Goal: Task Accomplishment & Management: Manage account settings

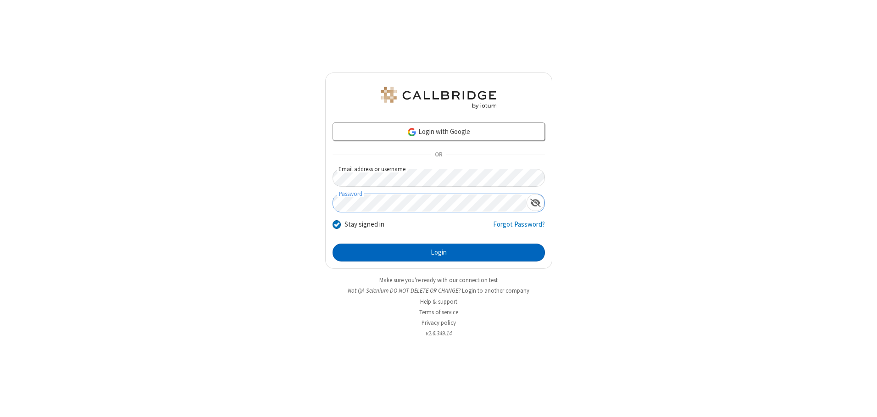
click at [438, 252] on button "Login" at bounding box center [438, 252] width 212 height 18
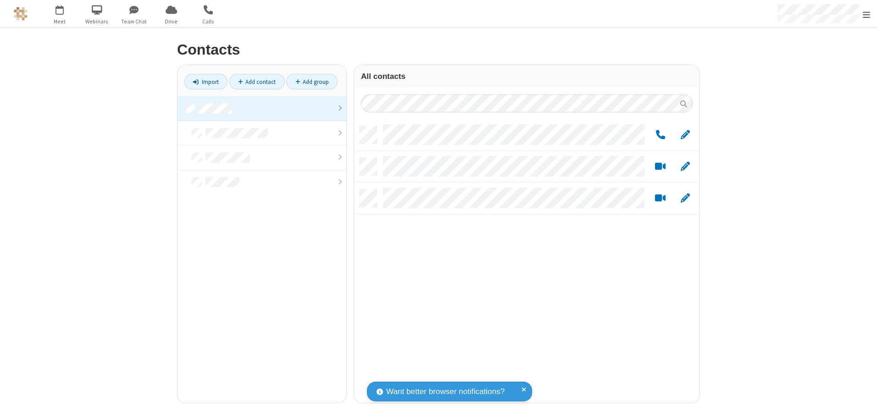
scroll to position [276, 338]
click at [262, 108] on link at bounding box center [261, 108] width 169 height 25
click at [312, 82] on link "Add group" at bounding box center [311, 82] width 51 height 16
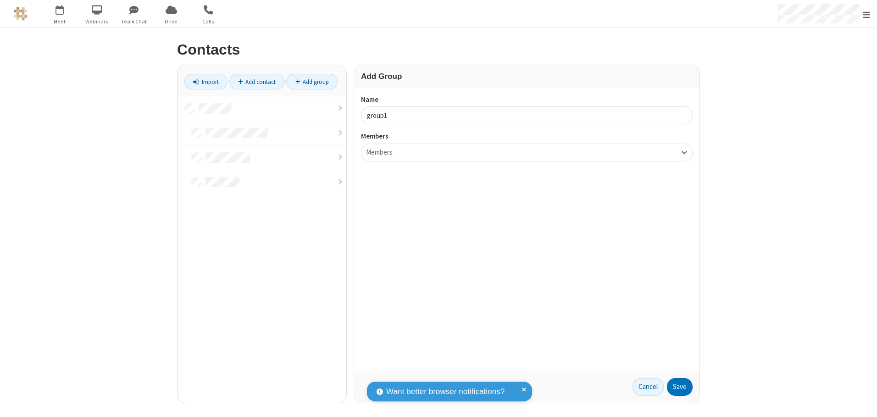
type input "group1"
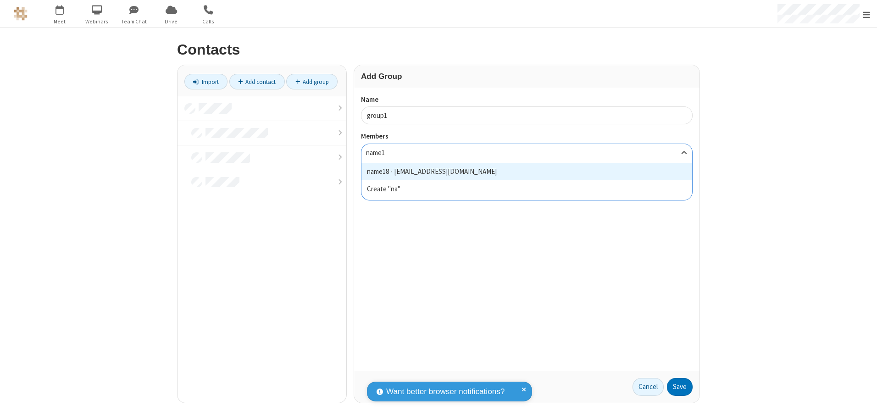
type input "name18"
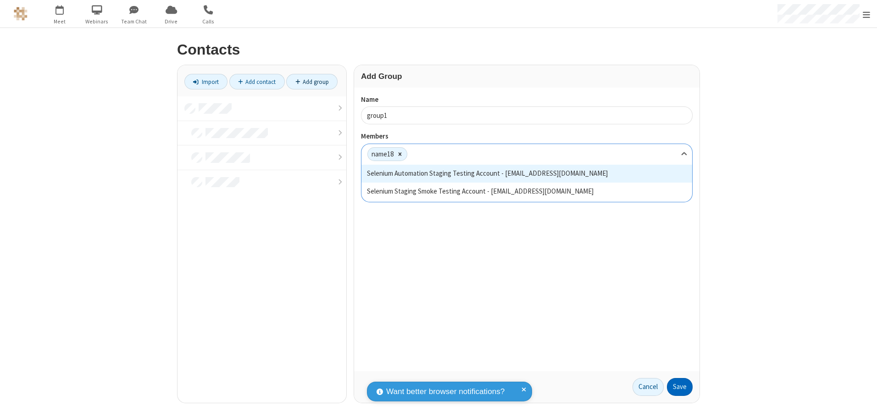
click at [679, 387] on button "Save" at bounding box center [680, 387] width 26 height 18
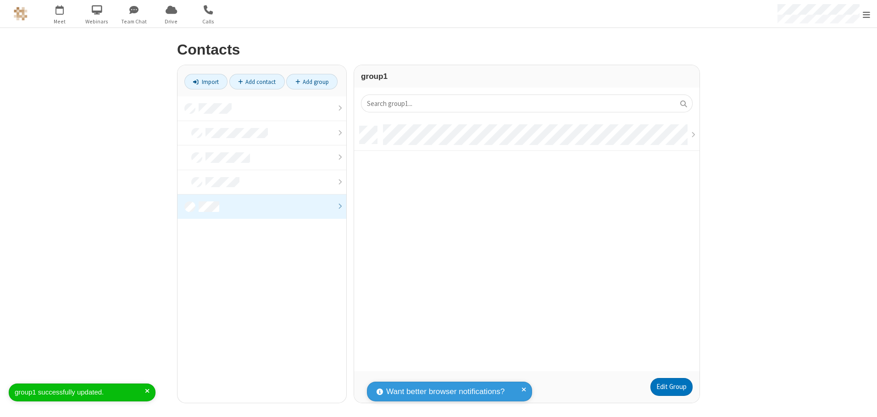
scroll to position [245, 338]
